Goal: Task Accomplishment & Management: Complete application form

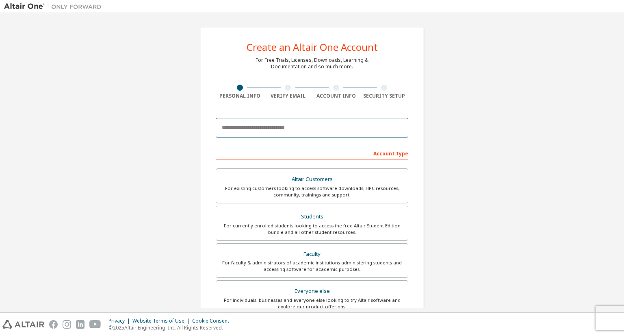
click at [293, 126] on input "email" at bounding box center [312, 128] width 193 height 20
type input "**********"
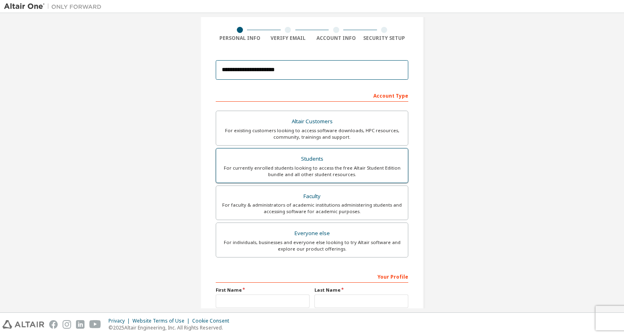
scroll to position [58, 0]
click at [389, 171] on div "For currently enrolled students looking to access the free Altair Student Editi…" at bounding box center [312, 170] width 182 height 13
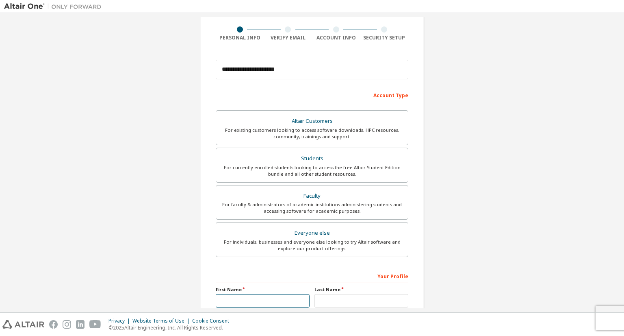
click at [291, 298] on input "text" at bounding box center [263, 300] width 94 height 13
type input "**"
click at [337, 298] on input "text" at bounding box center [361, 300] width 94 height 13
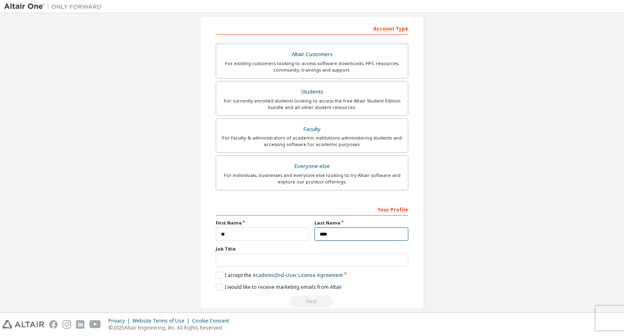
scroll to position [138, 0]
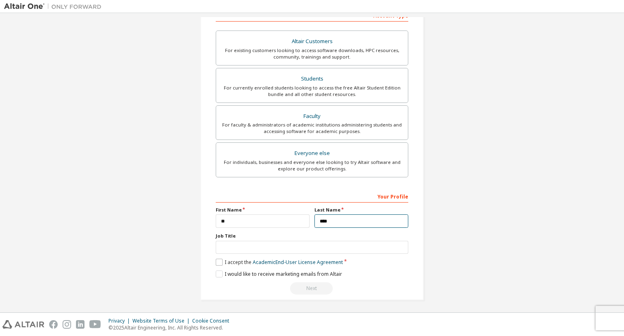
type input "****"
click at [221, 261] on label "I accept the Academic End-User License Agreement" at bounding box center [279, 261] width 127 height 7
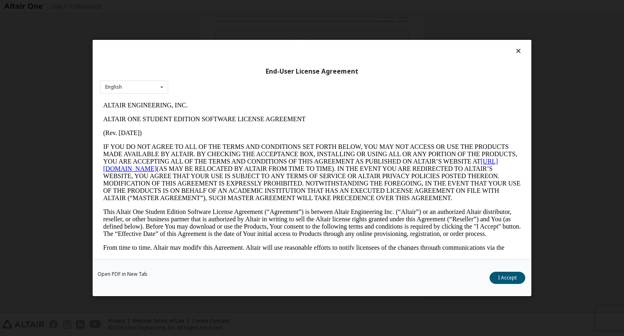
scroll to position [0, 0]
click at [503, 275] on button "I Accept" at bounding box center [508, 277] width 36 height 12
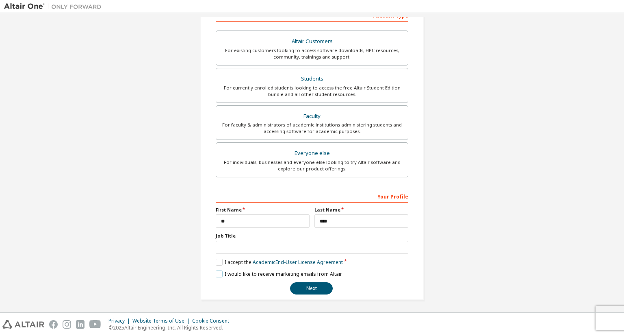
click at [219, 271] on label "I would like to receive marketing emails from Altair" at bounding box center [279, 273] width 126 height 7
click at [304, 283] on button "Next" at bounding box center [311, 288] width 43 height 12
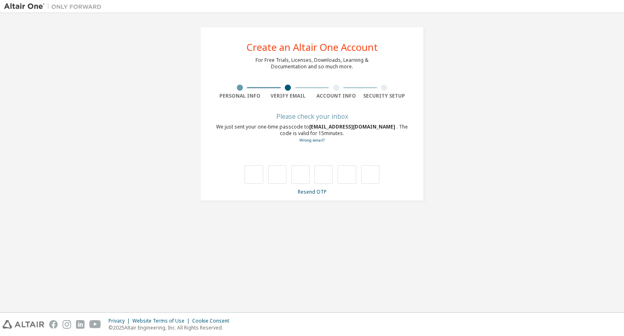
type input "*"
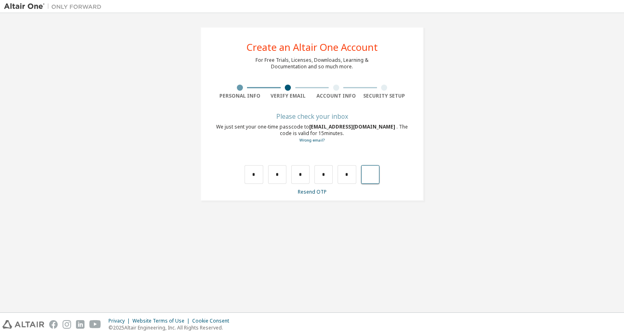
type input "*"
